Goal: Transaction & Acquisition: Purchase product/service

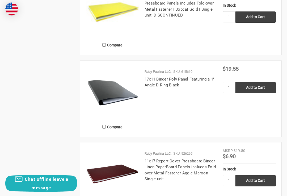
scroll to position [1030, 0]
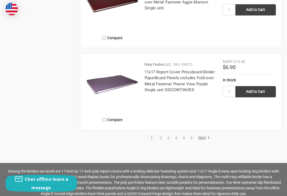
click at [206, 135] on link "Next" at bounding box center [204, 137] width 14 height 5
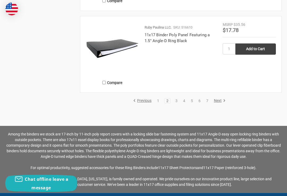
scroll to position [1169, 0]
click at [221, 98] on link "Next" at bounding box center [219, 100] width 14 height 5
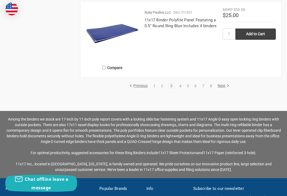
scroll to position [1184, 0]
click at [225, 83] on link "Next" at bounding box center [223, 85] width 14 height 5
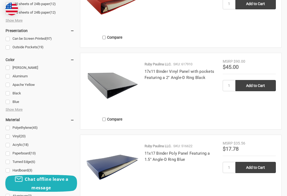
scroll to position [479, 0]
click at [181, 71] on link "17x11 Binder Vinyl Panel with pockets Featuring a 2" Angle-D Ring Black" at bounding box center [180, 74] width 70 height 11
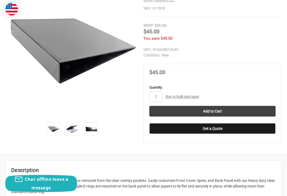
scroll to position [151, 0]
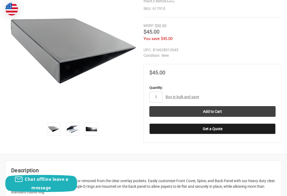
click at [77, 127] on img at bounding box center [73, 129] width 12 height 12
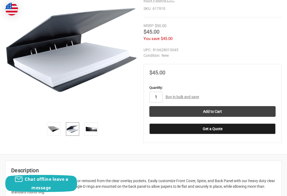
click at [159, 95] on input "1" at bounding box center [155, 97] width 13 height 11
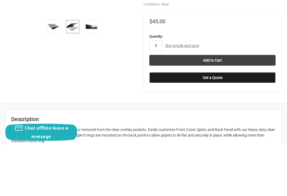
click at [160, 92] on input "1" at bounding box center [155, 97] width 13 height 11
type input "2"
click at [227, 106] on input "Add to Cart" at bounding box center [212, 111] width 126 height 11
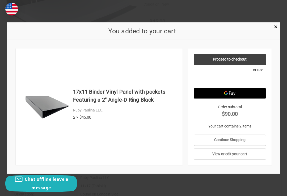
click at [277, 31] on span "×" at bounding box center [275, 27] width 3 height 8
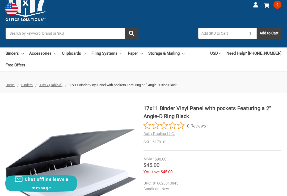
scroll to position [0, 0]
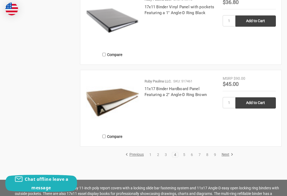
scroll to position [1183, 0]
click at [229, 152] on link "Next" at bounding box center [227, 154] width 14 height 5
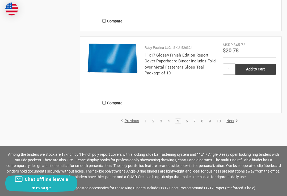
scroll to position [1150, 0]
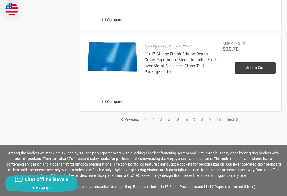
click at [234, 117] on link "Next" at bounding box center [232, 119] width 14 height 5
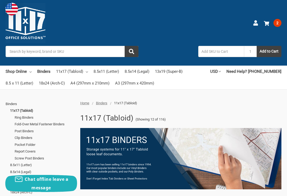
click at [279, 23] on span "2" at bounding box center [278, 23] width 8 height 8
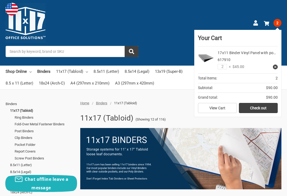
click at [265, 107] on link "Check out" at bounding box center [258, 108] width 39 height 10
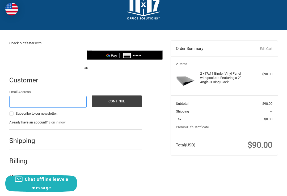
scroll to position [22, 0]
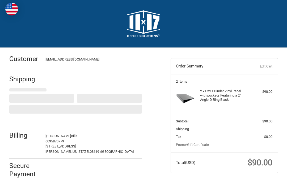
select select "US"
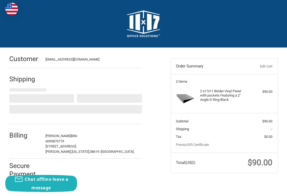
select select "NJ"
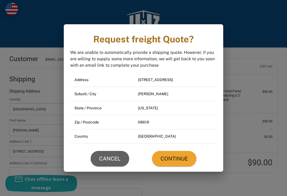
radio input "true"
click at [181, 156] on span "Continue" at bounding box center [174, 158] width 27 height 5
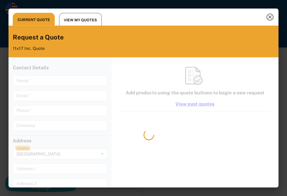
type input "[PERSON_NAME]"
type input "[EMAIL_ADDRESS][DOMAIN_NAME]"
type input "6095870779"
type 1 "[STREET_ADDRESS]"
type input "[PERSON_NAME]"
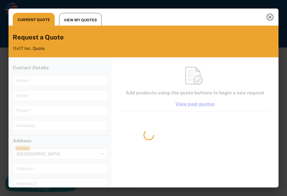
type input "[US_STATE]"
type code "08619"
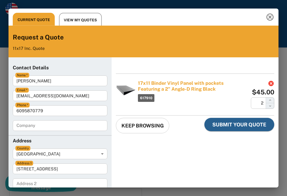
click at [254, 122] on span "Submit Your Quote" at bounding box center [240, 124] width 54 height 7
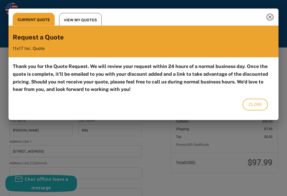
click at [273, 18] on icon "Close this quote dialog" at bounding box center [270, 17] width 7 height 7
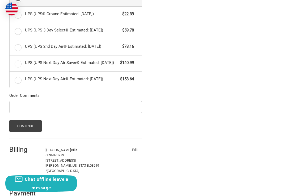
scroll to position [280, 0]
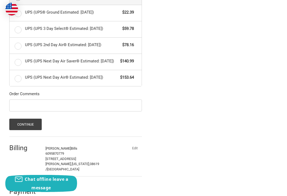
click at [36, 127] on button "Continue" at bounding box center [25, 123] width 33 height 11
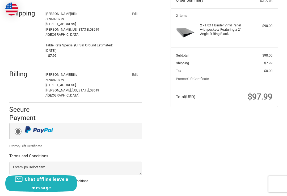
scroll to position [70, 0]
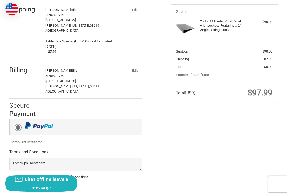
click at [16, 174] on label "Yes, I agree with the above terms and conditions" at bounding box center [75, 176] width 133 height 4
click at [10, 174] on input "Yes, I agree with the above terms and conditions" at bounding box center [9, 174] width 0 height 0
checkbox input "true"
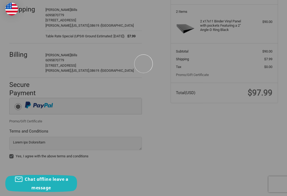
scroll to position [74, 0]
